Goal: Communication & Community: Answer question/provide support

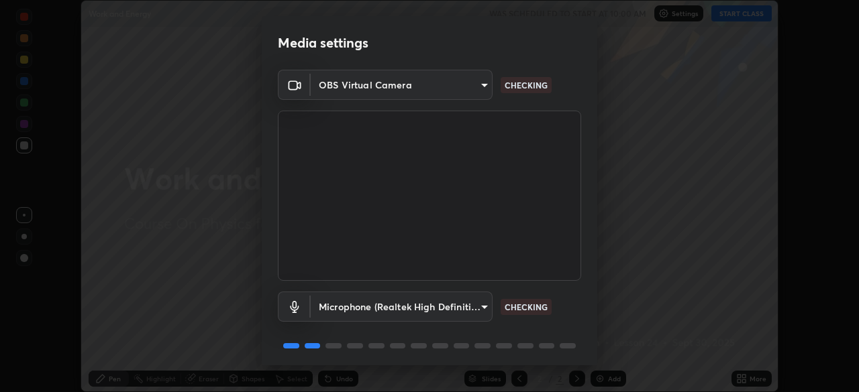
scroll to position [48, 0]
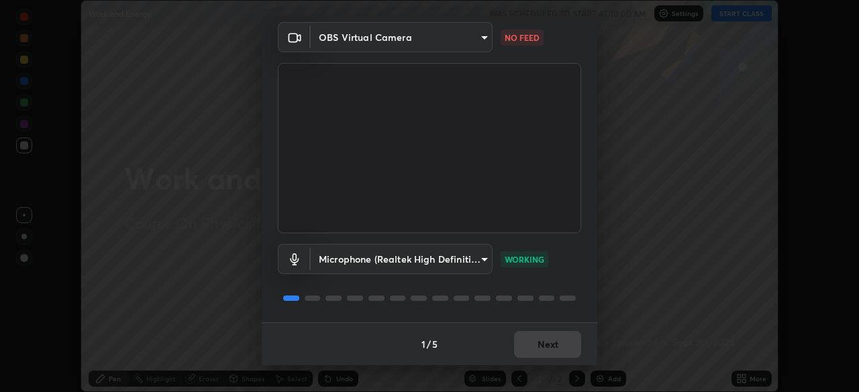
click at [482, 40] on body "Erase all Work and Energy WAS SCHEDULED TO START AT 10:00 AM Settings START CLA…" at bounding box center [429, 196] width 859 height 392
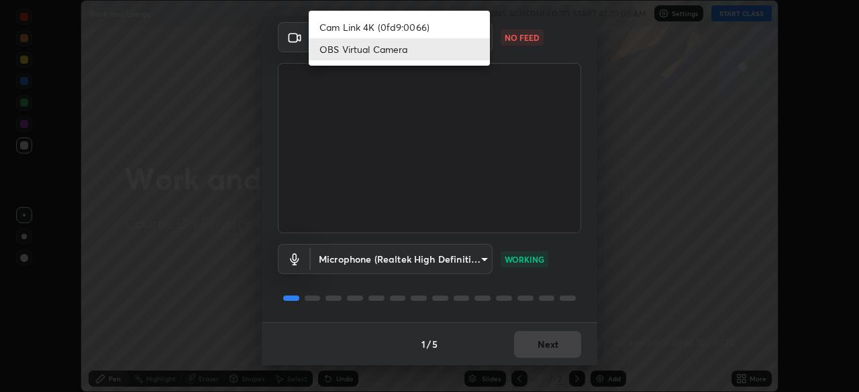
click at [457, 51] on li "OBS Virtual Camera" at bounding box center [399, 49] width 181 height 22
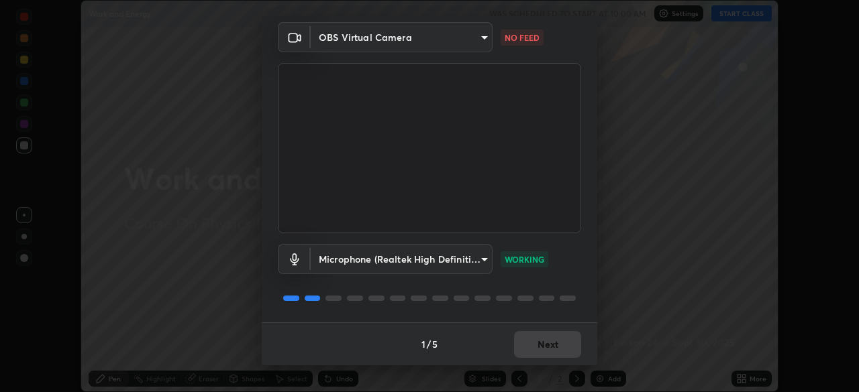
click at [479, 43] on body "Erase all Work and Energy WAS SCHEDULED TO START AT 10:00 AM Settings START CLA…" at bounding box center [429, 196] width 859 height 392
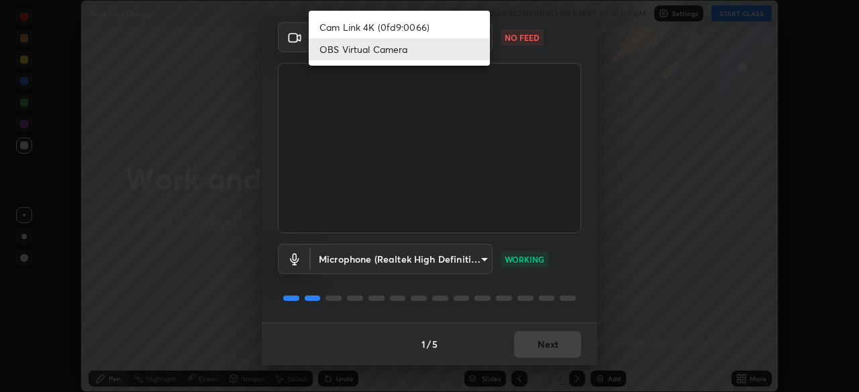
click at [460, 27] on li "Cam Link 4K (0fd9:0066)" at bounding box center [399, 27] width 181 height 22
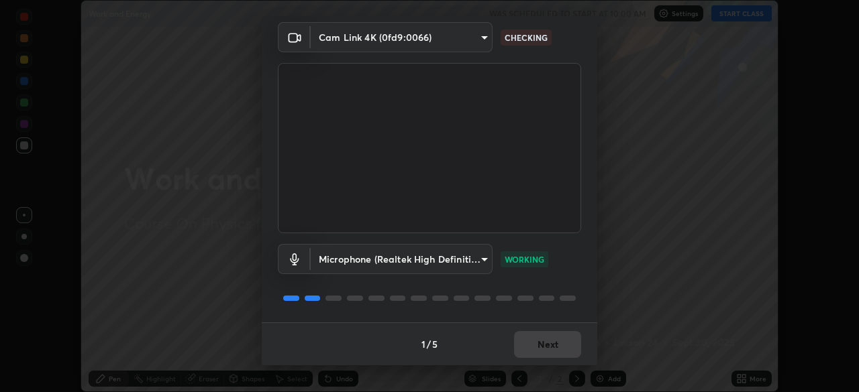
click at [476, 38] on body "Erase all Work and Energy WAS SCHEDULED TO START AT 10:00 AM Settings START CLA…" at bounding box center [429, 196] width 859 height 392
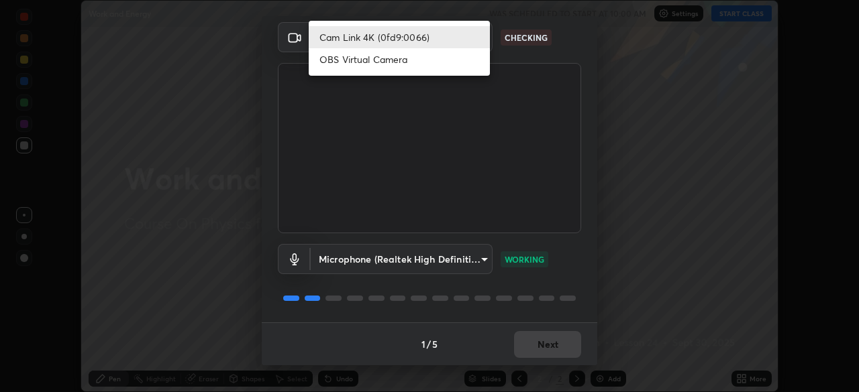
click at [447, 63] on li "OBS Virtual Camera" at bounding box center [399, 59] width 181 height 22
type input "4cdb2335677a50284d4d52bfea2454a8eb2b8fde0954bdd1b922a39853c109bf"
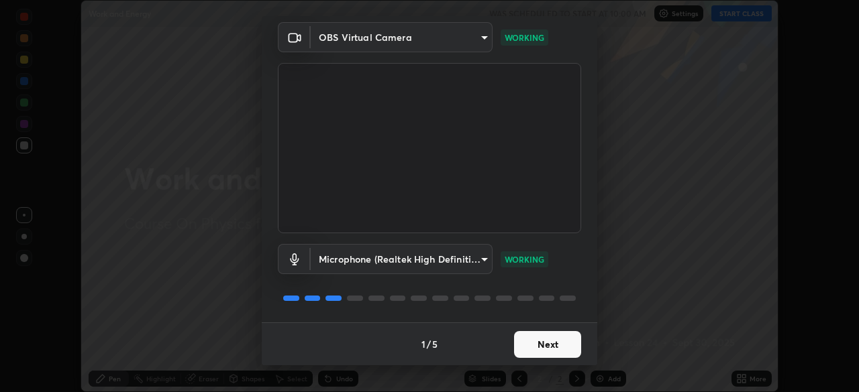
click at [544, 347] on button "Next" at bounding box center [547, 344] width 67 height 27
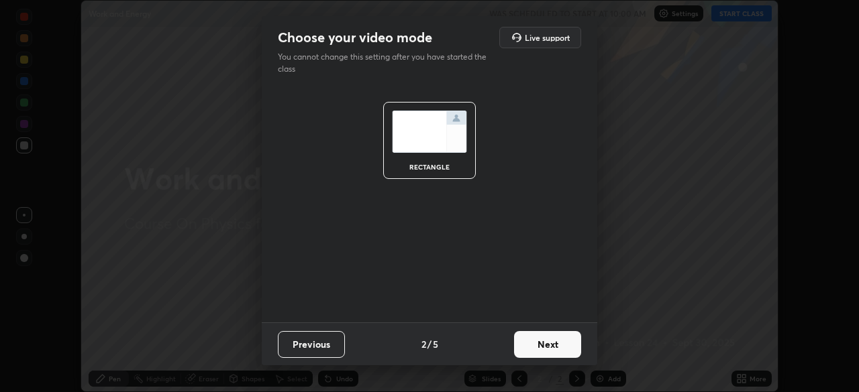
scroll to position [0, 0]
click at [546, 349] on button "Next" at bounding box center [547, 344] width 67 height 27
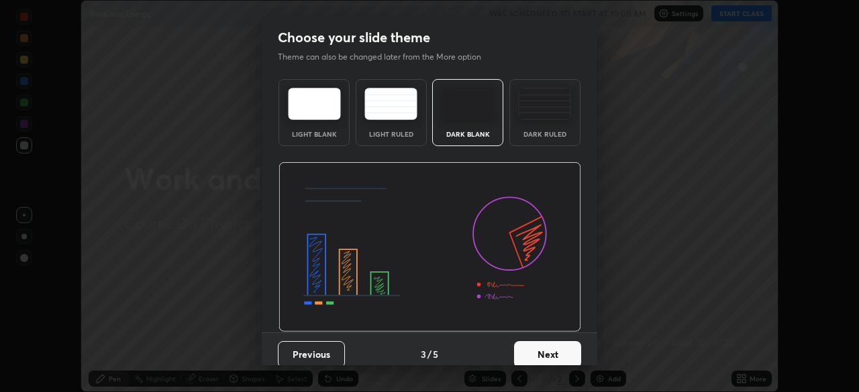
click at [546, 352] on button "Next" at bounding box center [547, 354] width 67 height 27
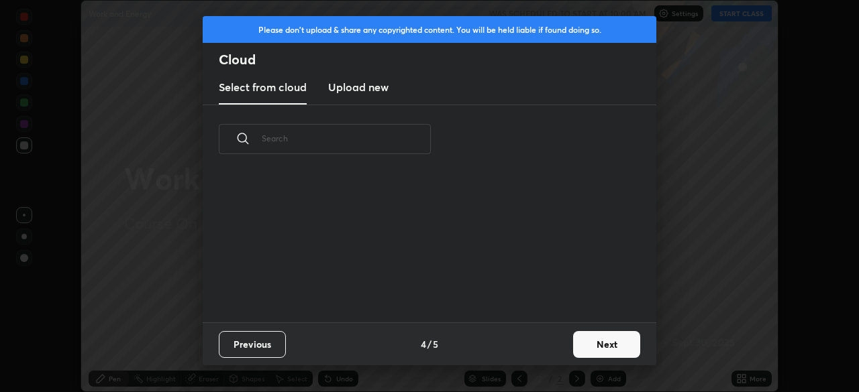
click at [584, 350] on button "Next" at bounding box center [606, 344] width 67 height 27
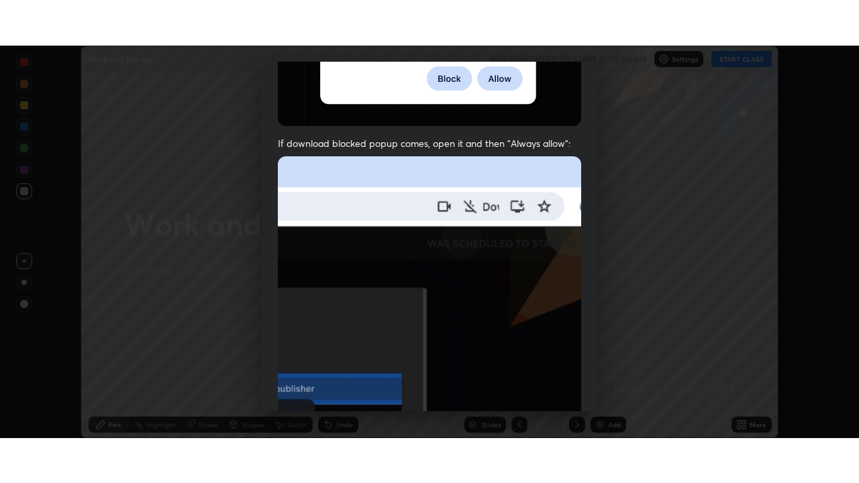
scroll to position [321, 0]
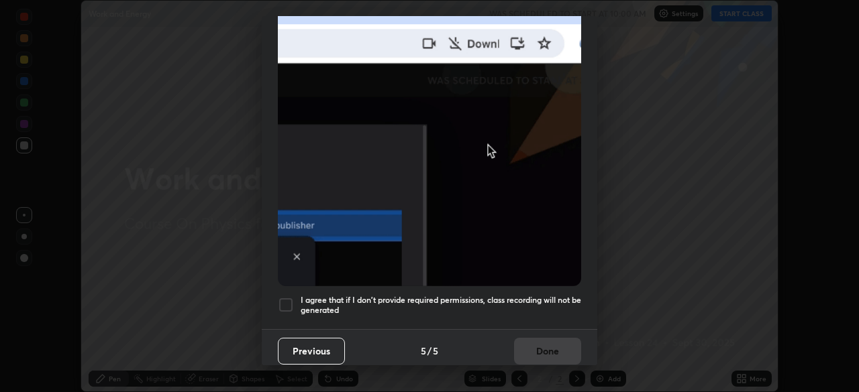
click at [529, 295] on h5 "I agree that if I don't provide required permissions, class recording will not …" at bounding box center [441, 305] width 280 height 21
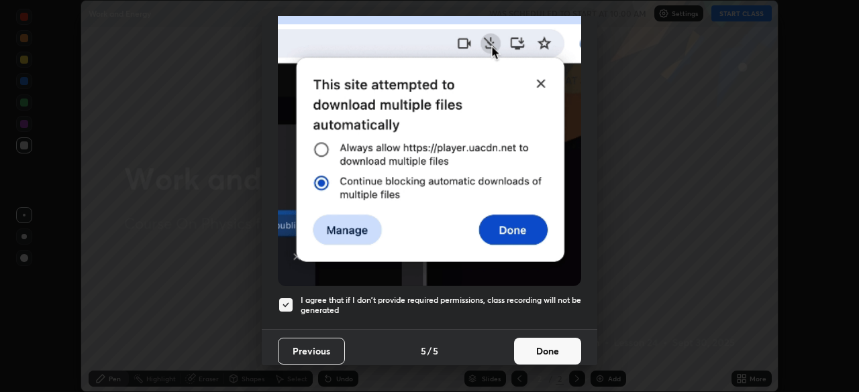
click at [543, 349] on button "Done" at bounding box center [547, 351] width 67 height 27
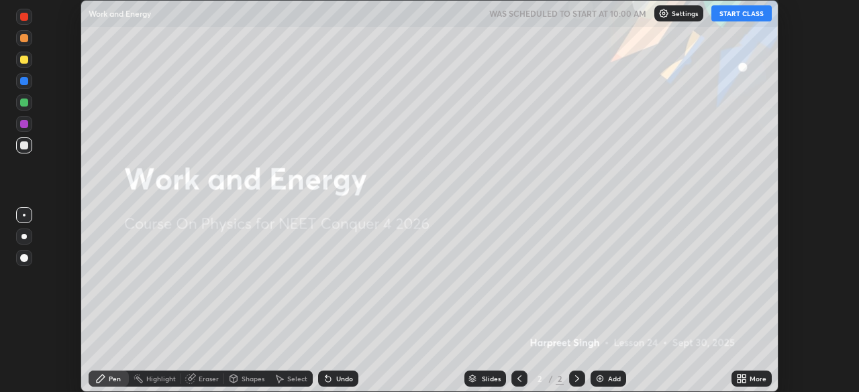
click at [737, 382] on icon at bounding box center [738, 381] width 3 height 3
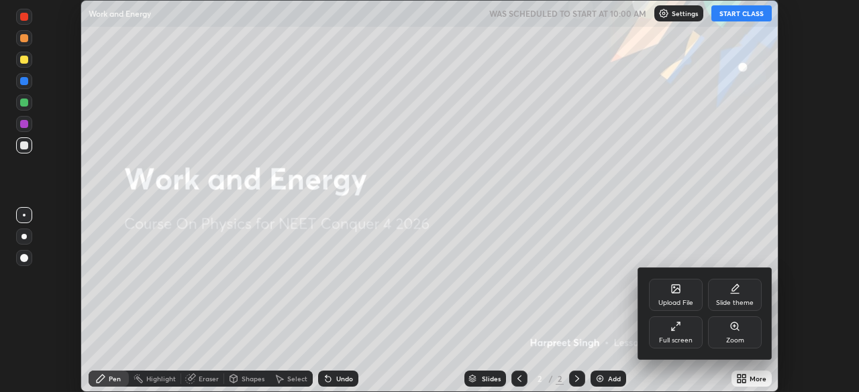
click at [676, 332] on div "Full screen" at bounding box center [676, 333] width 54 height 32
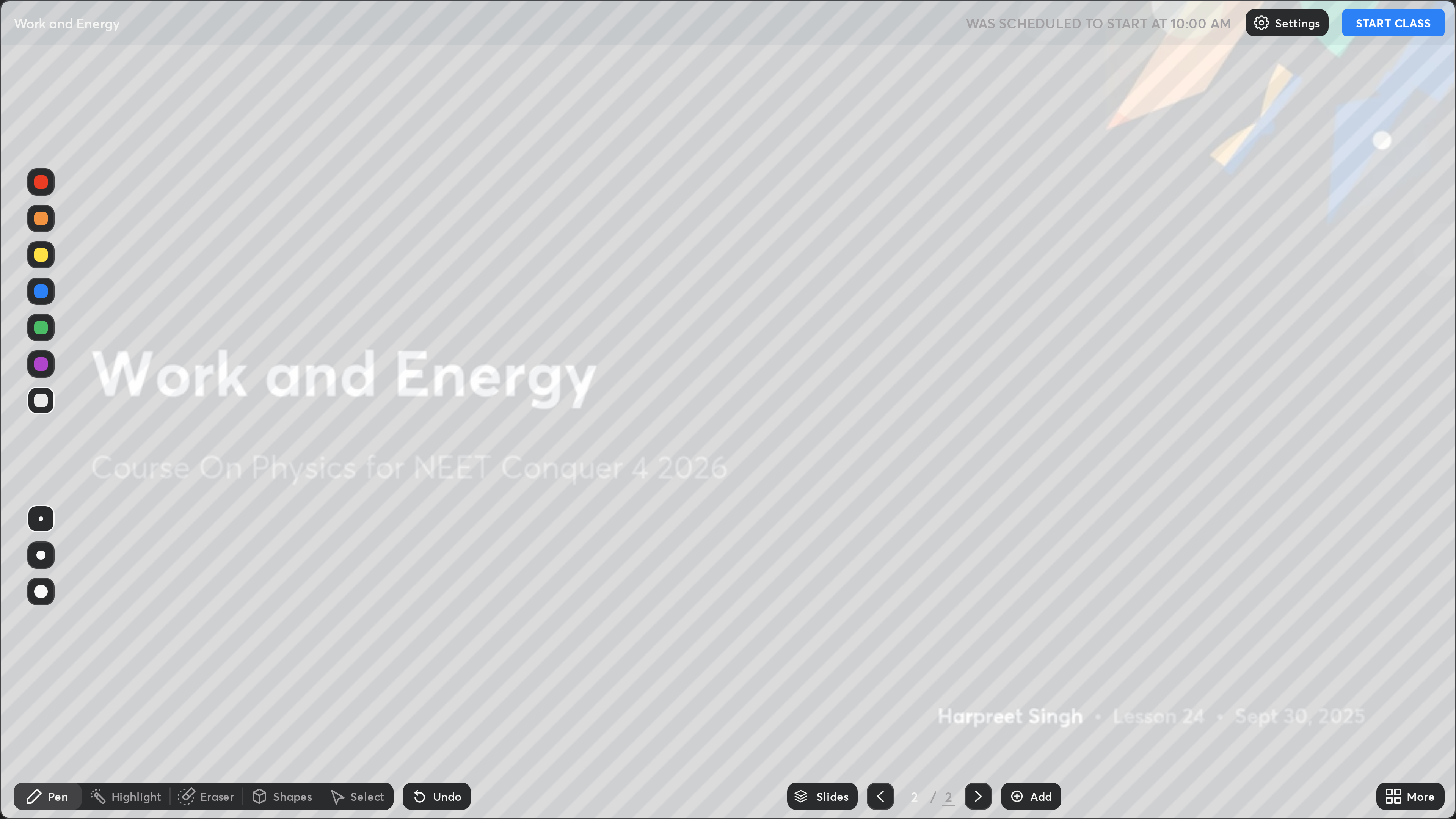
scroll to position [273, 486]
click at [463, 10] on button "START CLASS" at bounding box center [465, 7] width 34 height 9
click at [345, 222] on div "Add" at bounding box center [347, 265] width 7 height 4
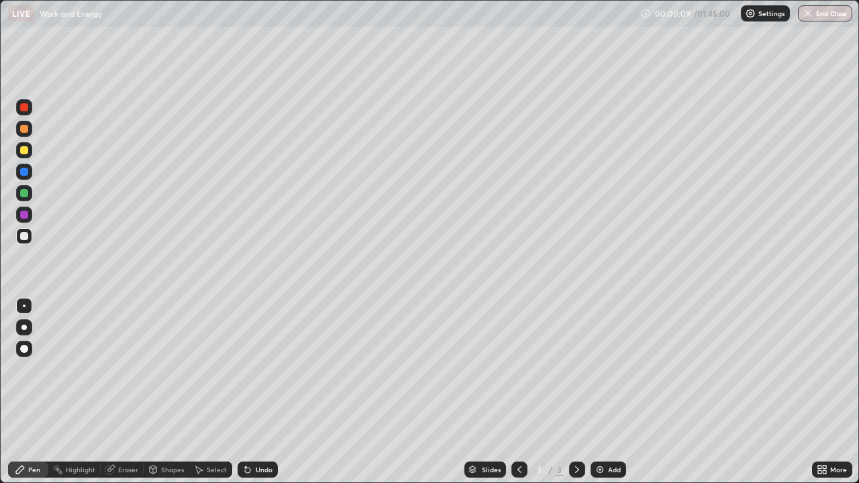
click at [25, 148] on div at bounding box center [24, 150] width 8 height 8
click at [23, 237] on div at bounding box center [24, 236] width 8 height 8
click at [610, 392] on div "Add" at bounding box center [614, 469] width 13 height 7
click at [24, 149] on div at bounding box center [24, 150] width 8 height 8
click at [24, 235] on div at bounding box center [24, 236] width 8 height 8
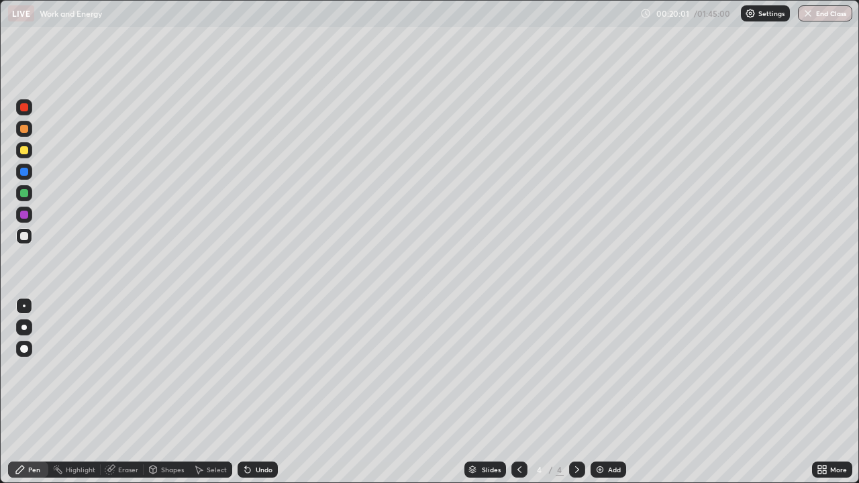
click at [23, 239] on div at bounding box center [24, 236] width 8 height 8
click at [19, 152] on div at bounding box center [24, 150] width 16 height 16
click at [512, 392] on div at bounding box center [519, 470] width 16 height 16
click at [573, 392] on icon at bounding box center [577, 469] width 11 height 11
click at [25, 195] on div at bounding box center [24, 193] width 8 height 8
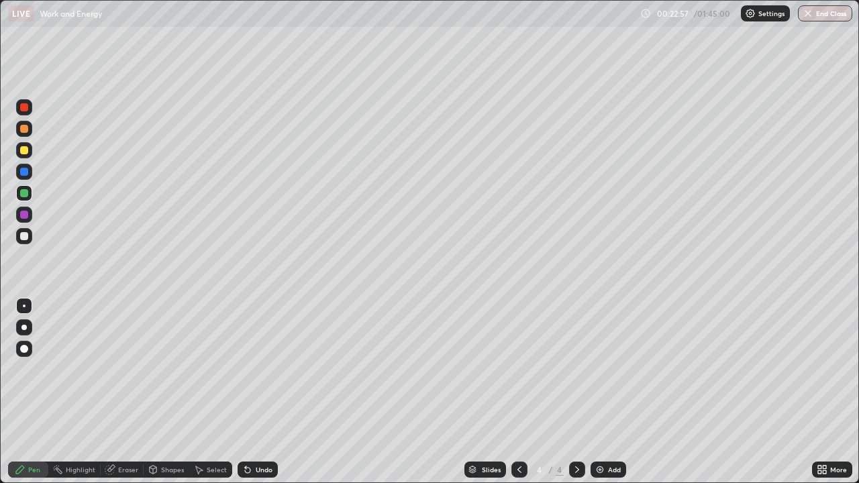
click at [24, 235] on div at bounding box center [24, 236] width 8 height 8
click at [24, 190] on div at bounding box center [24, 193] width 8 height 8
click at [23, 234] on div at bounding box center [24, 236] width 8 height 8
click at [25, 175] on div at bounding box center [24, 172] width 8 height 8
click at [23, 194] on div at bounding box center [24, 193] width 8 height 8
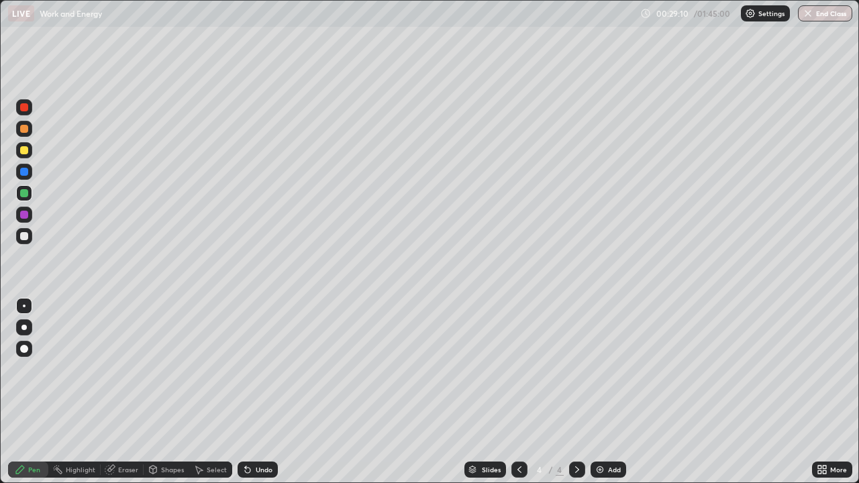
click at [24, 232] on div at bounding box center [24, 236] width 8 height 8
click at [19, 173] on div at bounding box center [24, 172] width 16 height 16
click at [22, 153] on div at bounding box center [24, 150] width 8 height 8
click at [608, 392] on div "Add" at bounding box center [614, 469] width 13 height 7
click at [23, 239] on div at bounding box center [24, 236] width 8 height 8
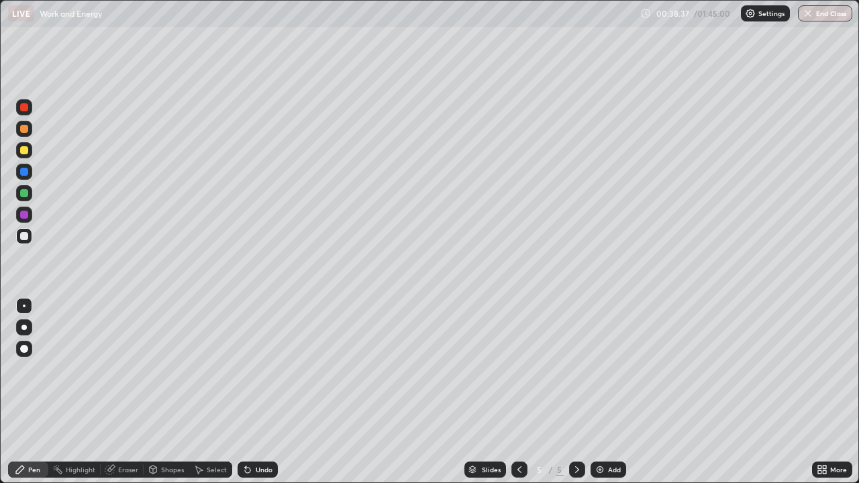
click at [127, 392] on div "Eraser" at bounding box center [128, 469] width 20 height 7
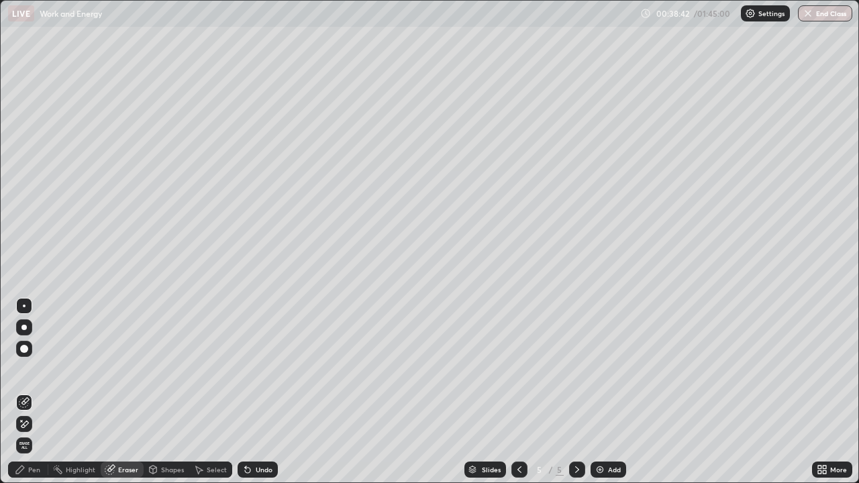
click at [38, 392] on div "Pen" at bounding box center [34, 469] width 12 height 7
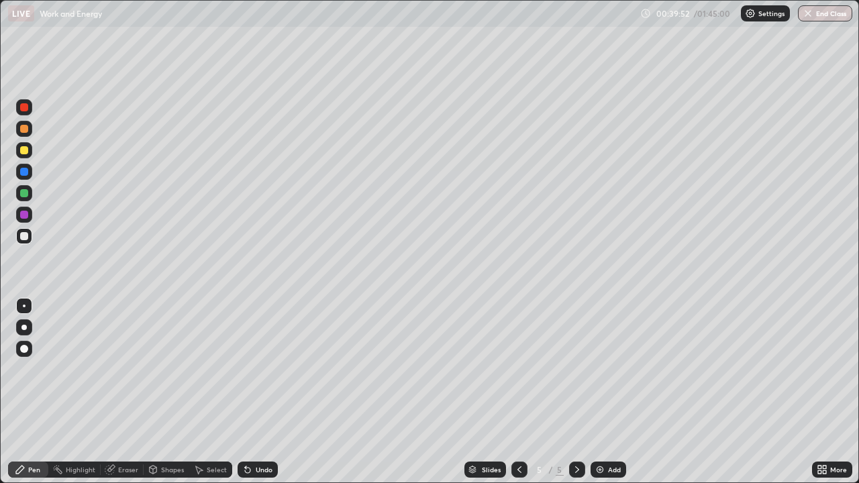
click at [614, 392] on div "Add" at bounding box center [614, 469] width 13 height 7
click at [34, 131] on div at bounding box center [23, 128] width 21 height 21
click at [22, 243] on div at bounding box center [24, 236] width 16 height 16
click at [28, 154] on div at bounding box center [24, 150] width 16 height 16
click at [27, 237] on div at bounding box center [24, 236] width 8 height 8
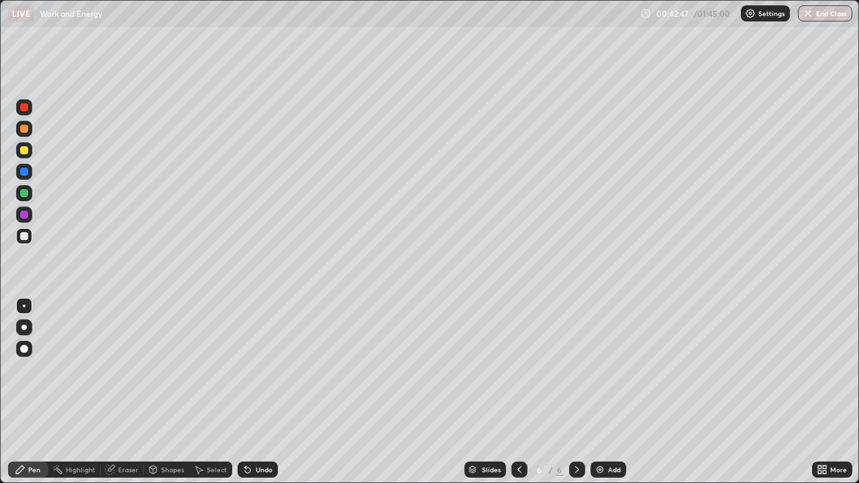
click at [23, 196] on div at bounding box center [24, 193] width 8 height 8
click at [23, 216] on div at bounding box center [24, 215] width 8 height 8
click at [23, 243] on div at bounding box center [24, 236] width 16 height 16
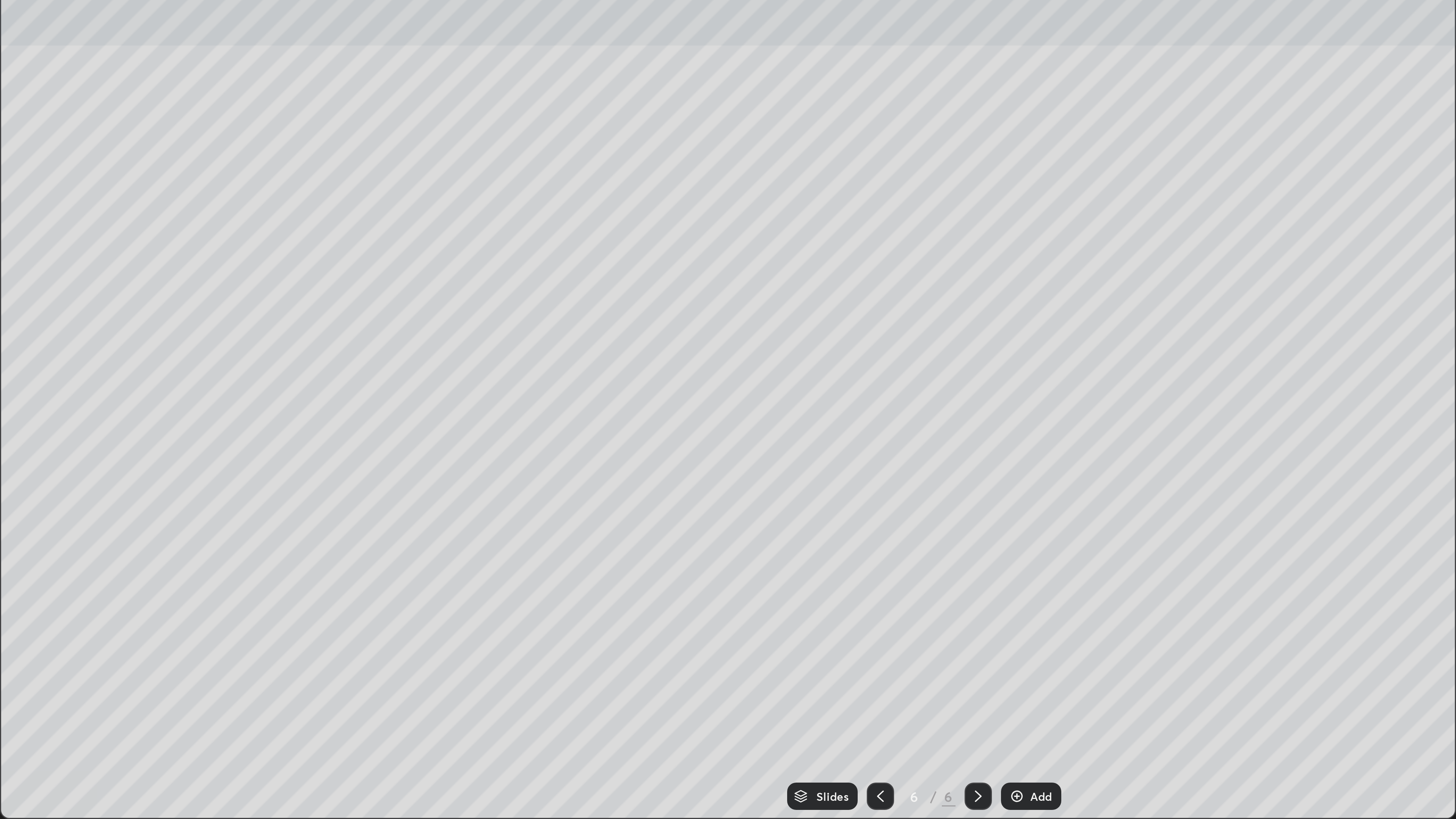
scroll to position [37643, 37432]
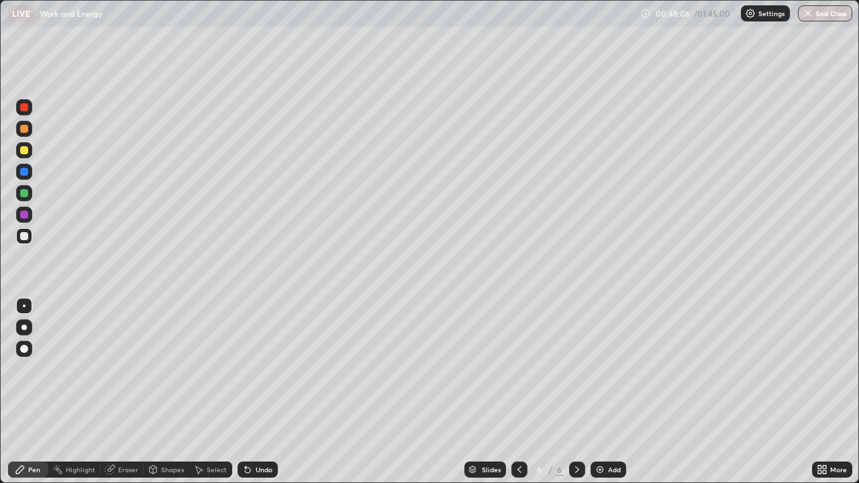
click at [613, 392] on div "Add" at bounding box center [614, 469] width 13 height 7
click at [27, 154] on div at bounding box center [24, 150] width 16 height 16
click at [25, 239] on div at bounding box center [24, 236] width 8 height 8
click at [127, 392] on div "Eraser" at bounding box center [128, 469] width 20 height 7
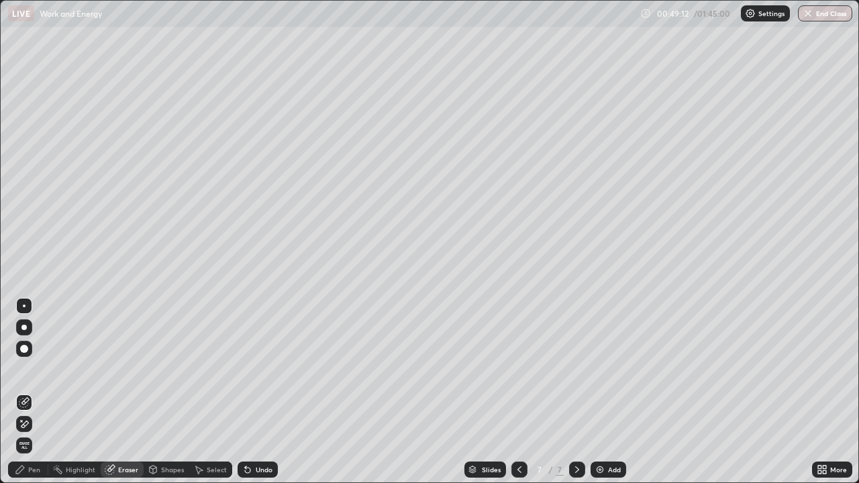
click at [28, 392] on div "Pen" at bounding box center [28, 470] width 40 height 16
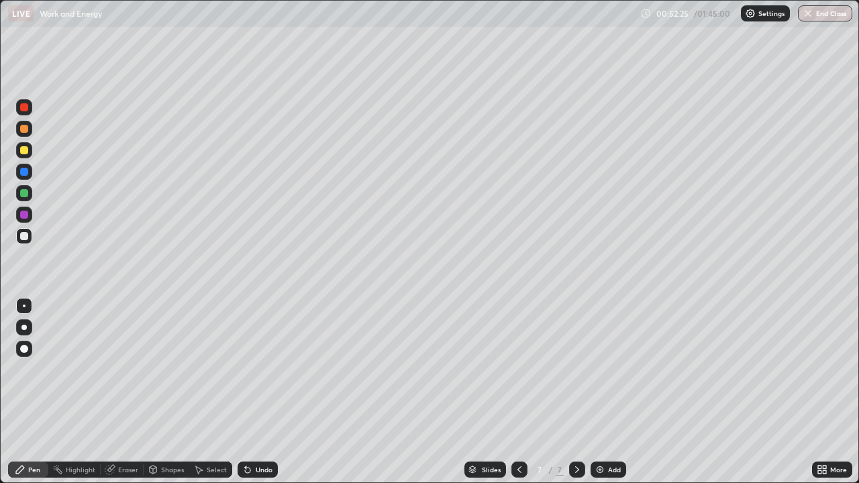
click at [23, 152] on div at bounding box center [24, 150] width 8 height 8
click at [26, 190] on div at bounding box center [24, 193] width 8 height 8
click at [127, 392] on div "Eraser" at bounding box center [128, 469] width 20 height 7
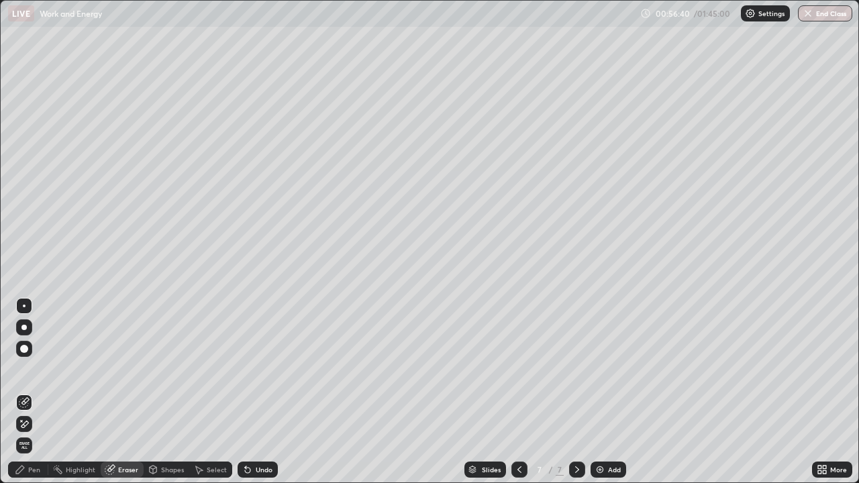
click at [34, 392] on div "Pen" at bounding box center [34, 469] width 12 height 7
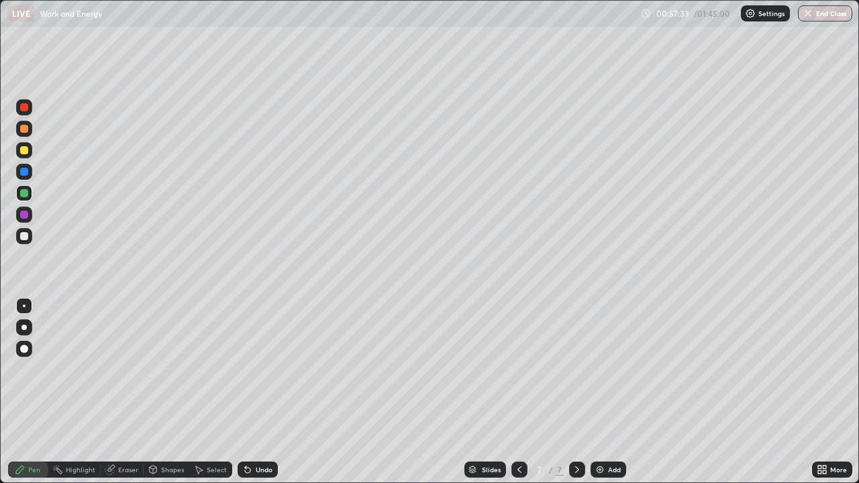
click at [29, 172] on div at bounding box center [24, 172] width 16 height 16
click at [25, 193] on div at bounding box center [24, 193] width 8 height 8
click at [611, 392] on div "Add" at bounding box center [614, 469] width 13 height 7
click at [25, 238] on div at bounding box center [24, 236] width 8 height 8
click at [610, 392] on div "Add" at bounding box center [614, 469] width 13 height 7
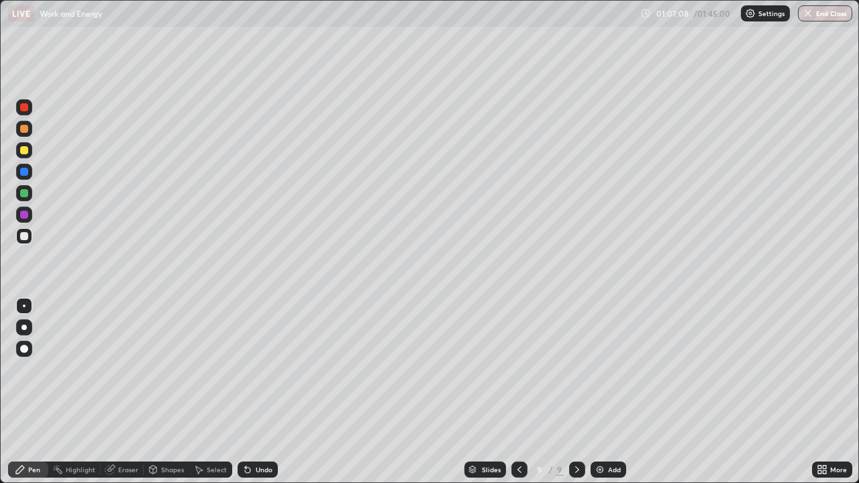
click at [28, 151] on div at bounding box center [24, 150] width 16 height 16
click at [26, 238] on div at bounding box center [24, 236] width 8 height 8
click at [29, 150] on div at bounding box center [24, 150] width 16 height 16
click at [128, 392] on div "Eraser" at bounding box center [128, 469] width 20 height 7
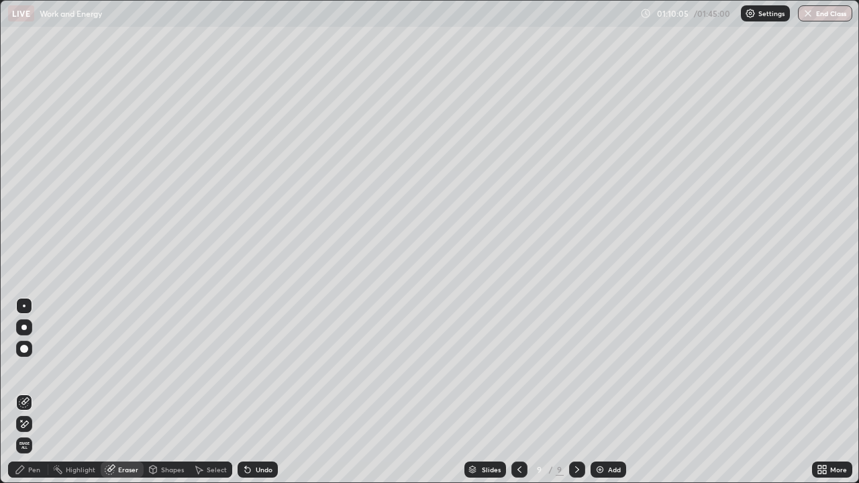
click at [38, 392] on div "Pen" at bounding box center [34, 469] width 12 height 7
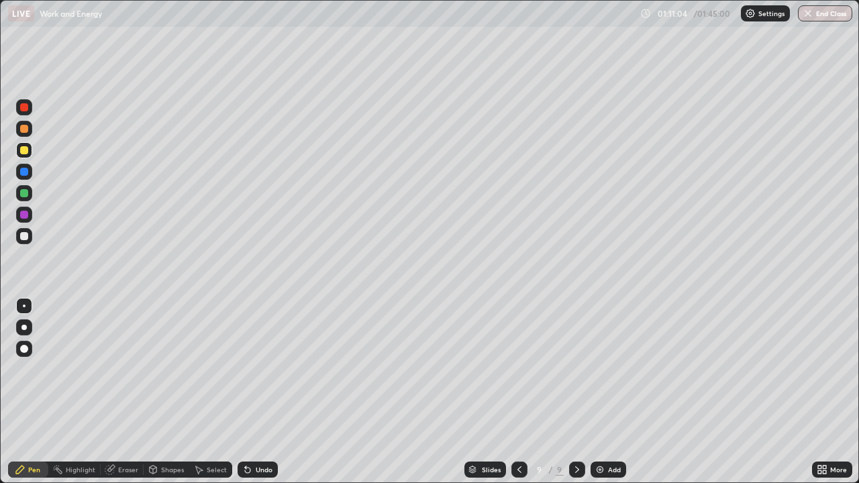
click at [22, 238] on div at bounding box center [24, 236] width 8 height 8
click at [24, 153] on div at bounding box center [24, 150] width 8 height 8
click at [121, 392] on div "Eraser" at bounding box center [128, 469] width 20 height 7
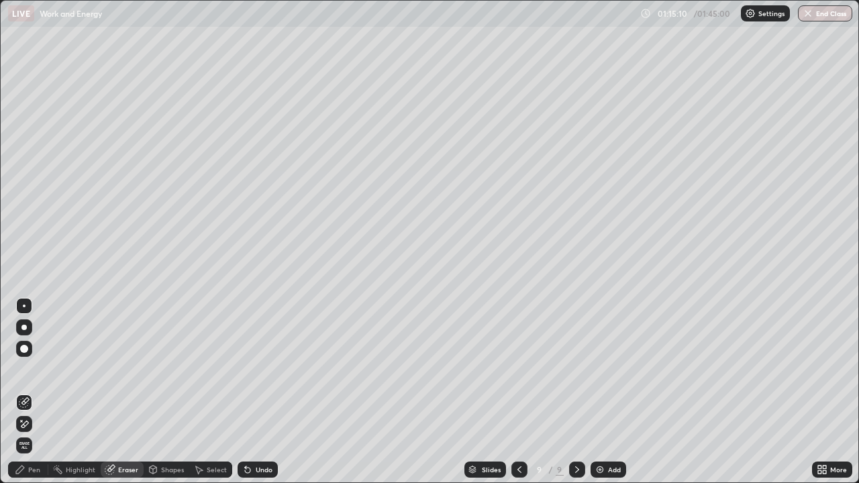
click at [38, 392] on div "Pen" at bounding box center [34, 469] width 12 height 7
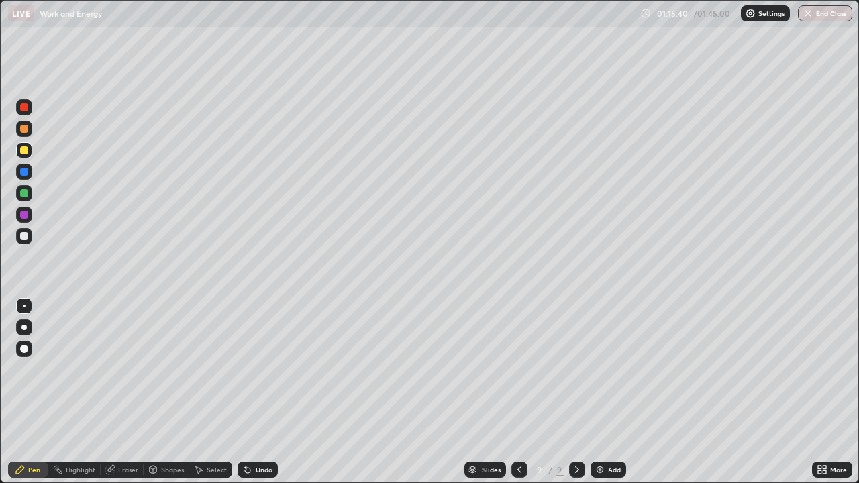
click at [25, 237] on div at bounding box center [24, 236] width 8 height 8
click at [612, 392] on div "Add" at bounding box center [614, 469] width 13 height 7
click at [21, 151] on div at bounding box center [24, 150] width 8 height 8
click at [28, 237] on div at bounding box center [24, 236] width 8 height 8
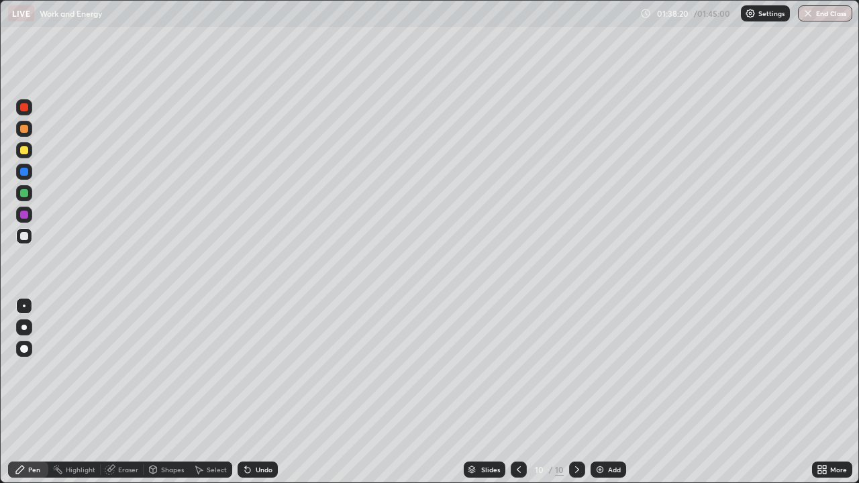
click at [25, 127] on div at bounding box center [24, 129] width 8 height 8
click at [613, 392] on div "Add" at bounding box center [614, 469] width 13 height 7
click at [25, 241] on div at bounding box center [24, 236] width 16 height 16
click at [129, 392] on div "Eraser" at bounding box center [128, 469] width 20 height 7
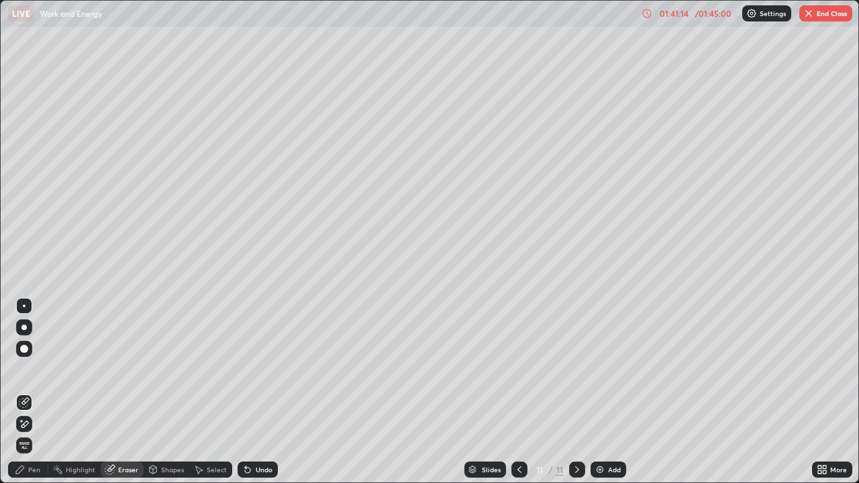
click at [34, 392] on div "Pen" at bounding box center [34, 469] width 12 height 7
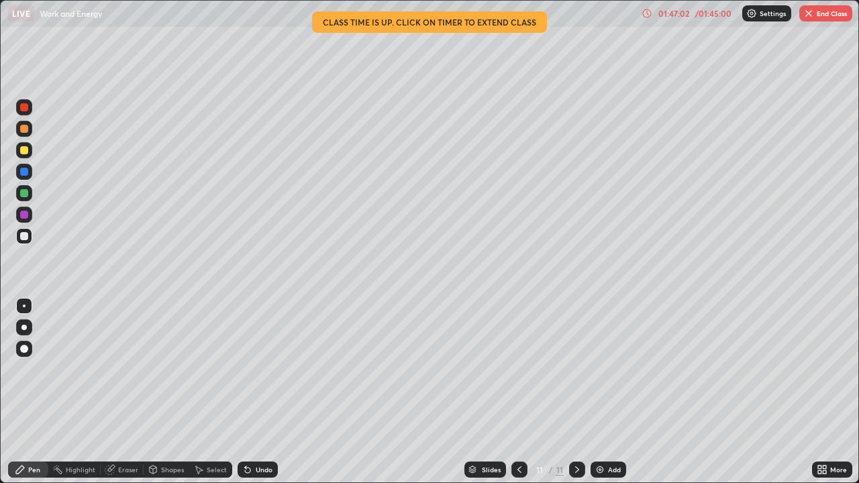
click at [830, 17] on button "End Class" at bounding box center [825, 13] width 53 height 16
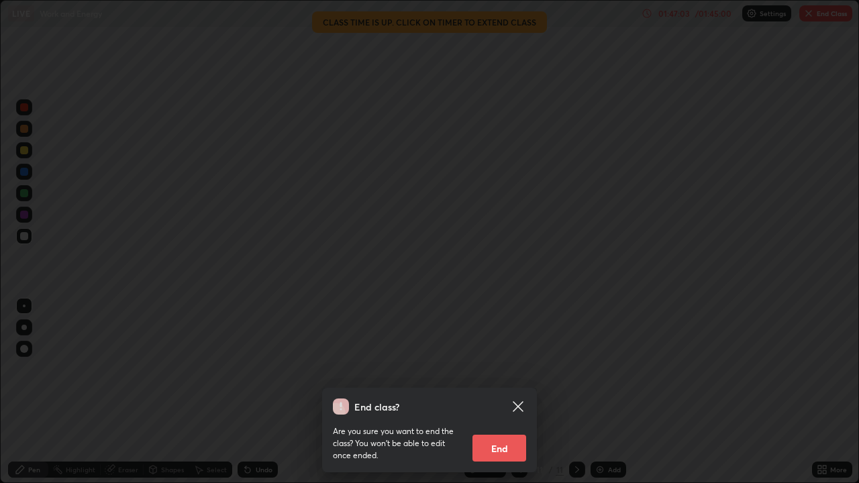
click at [502, 392] on button "End" at bounding box center [499, 448] width 54 height 27
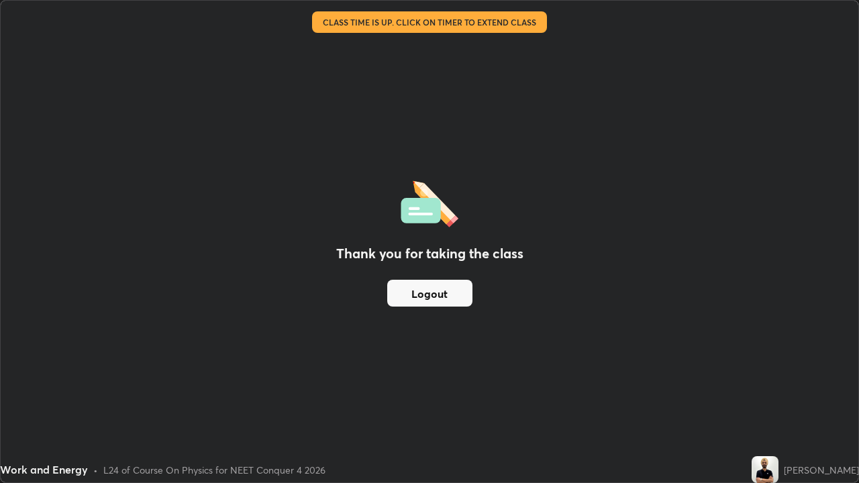
click at [440, 297] on button "Logout" at bounding box center [429, 293] width 85 height 27
